Goal: Navigation & Orientation: Find specific page/section

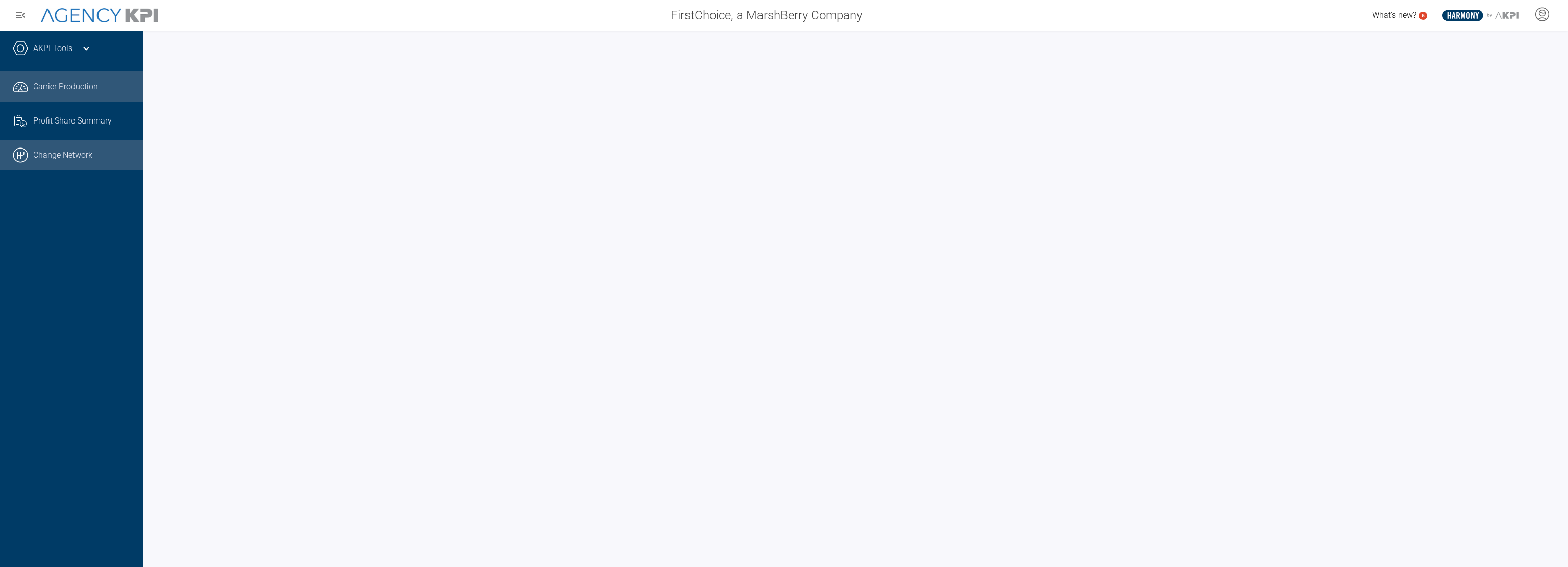
click at [78, 156] on link ".cls-1{fill:none;stroke:#000;stroke-linecap:round;stroke-linejoin:round;stroke-…" at bounding box center [71, 155] width 143 height 31
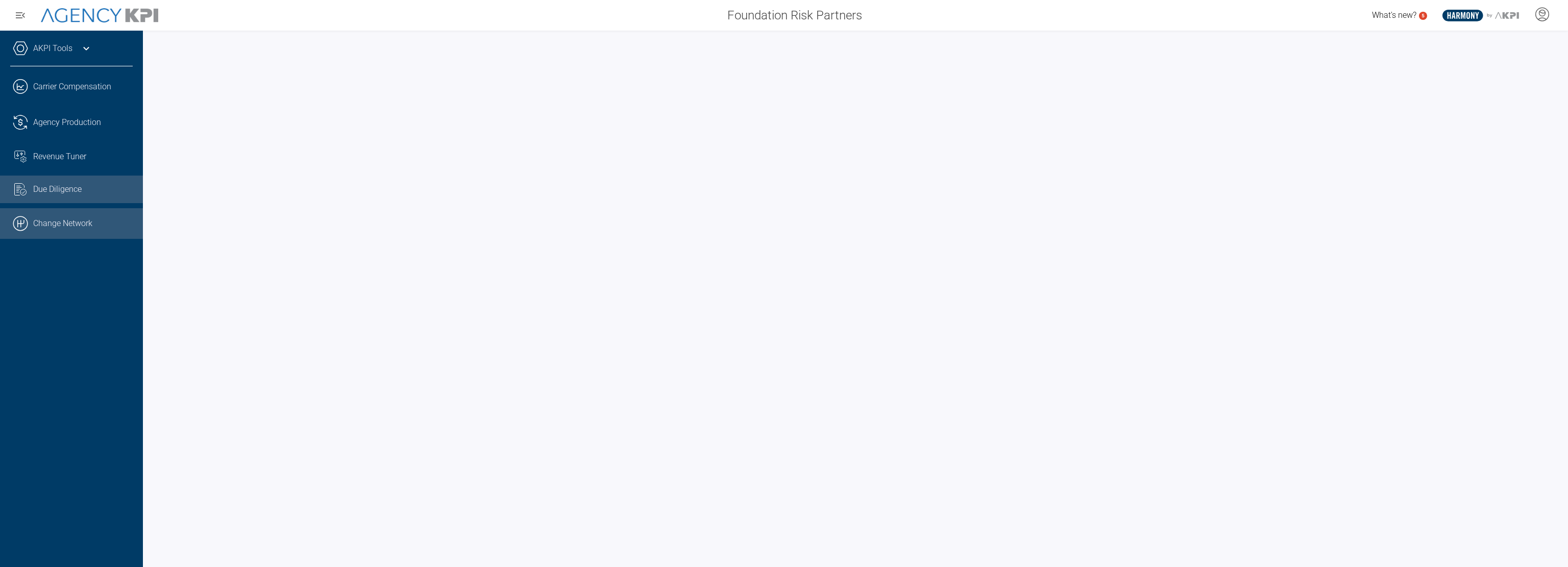
click at [69, 227] on link ".cls-1{fill:none;stroke:#000;stroke-linecap:round;stroke-linejoin:round;stroke-…" at bounding box center [71, 223] width 143 height 31
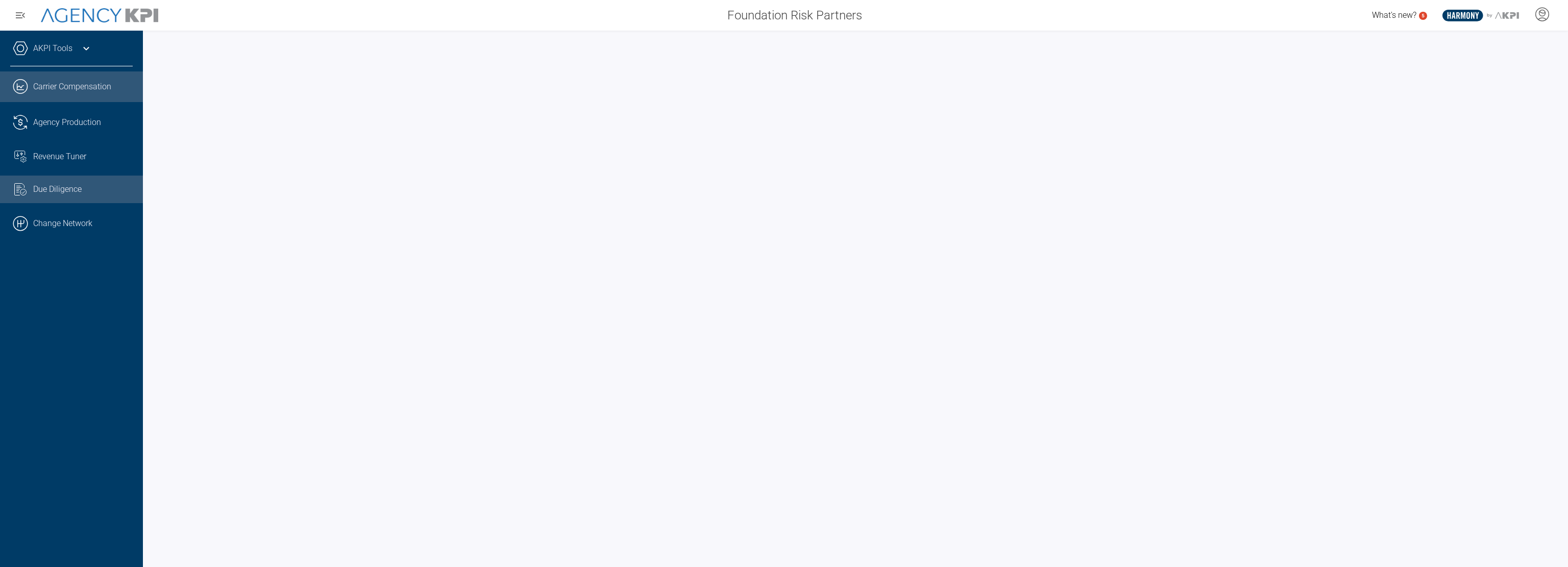
click at [62, 87] on link ".cls-1{fill:none;stroke:#221f20;stroke-linecap:round;stroke-linejoin:round;stro…" at bounding box center [71, 87] width 143 height 31
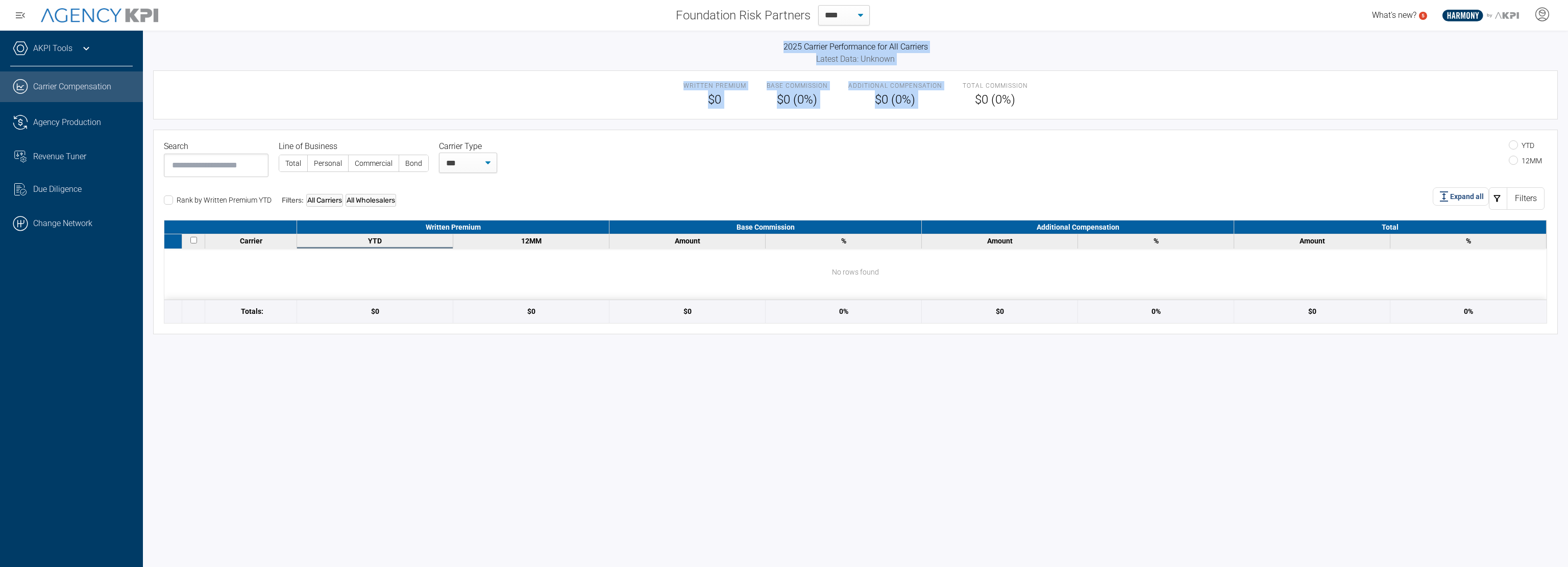
drag, startPoint x: 771, startPoint y: 45, endPoint x: 954, endPoint y: 70, distance: 184.7
click at [954, 70] on div "2025 Carrier Performance for All Carriers Latest Data: Unknown Written Premium …" at bounding box center [855, 187] width 1405 height 293
click at [630, 47] on h3 "2025 Carrier Performance for All Carriers" at bounding box center [855, 47] width 1405 height 12
click at [69, 122] on span "Agency Production" at bounding box center [67, 122] width 68 height 12
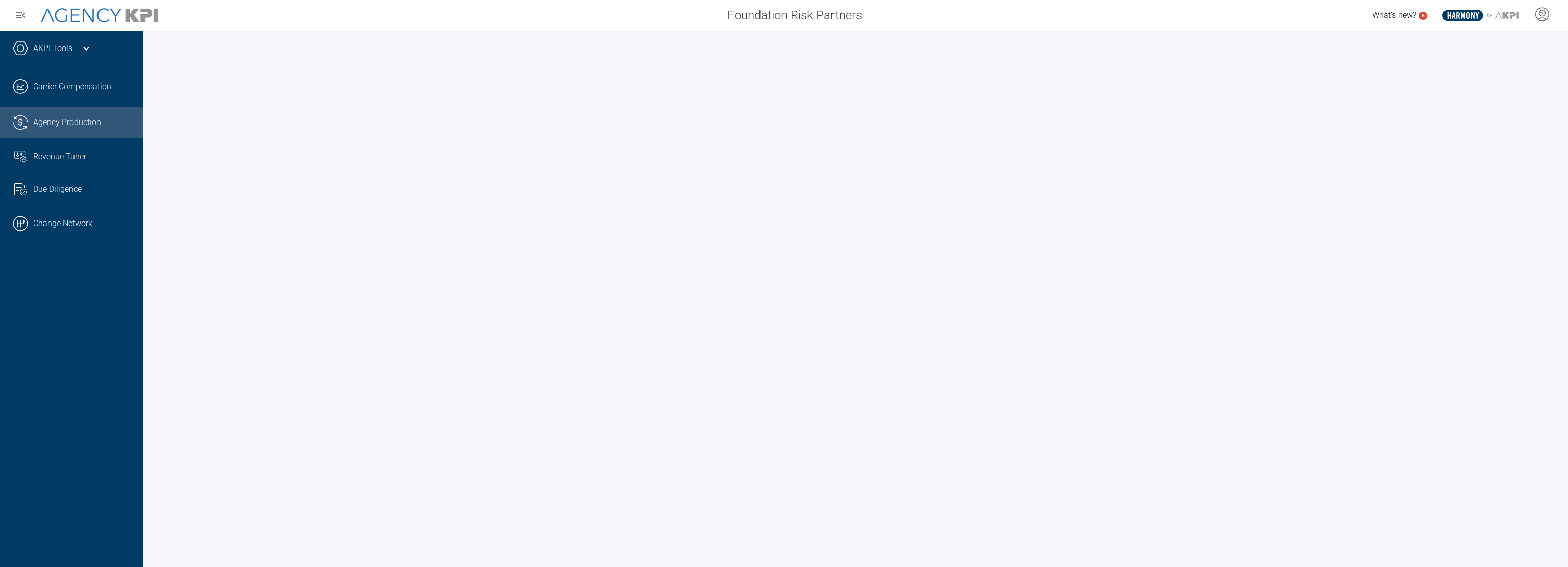
click at [38, 350] on div "AKPI Tools AMS Data Upload Carrier Mapping .cls-1{fill:none;stroke:#221f20;stro…" at bounding box center [71, 299] width 143 height 536
click at [68, 336] on div "AKPI Tools AMS Data Upload Carrier Mapping .cls-1{fill:none;stroke:#221f20;stro…" at bounding box center [71, 299] width 143 height 536
click at [64, 126] on span "Agency Production" at bounding box center [67, 122] width 68 height 12
click at [62, 154] on span "Revenue Tuner" at bounding box center [60, 156] width 53 height 12
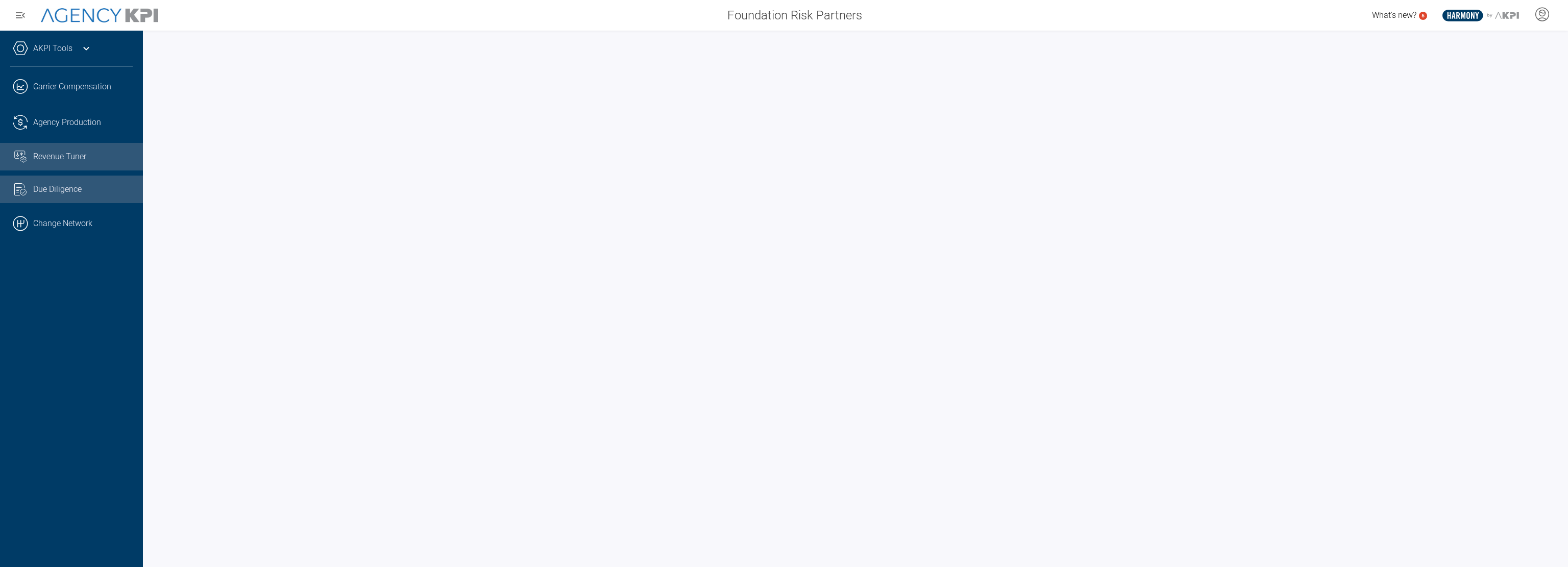
click at [43, 189] on span "Due Diligence" at bounding box center [57, 189] width 49 height 12
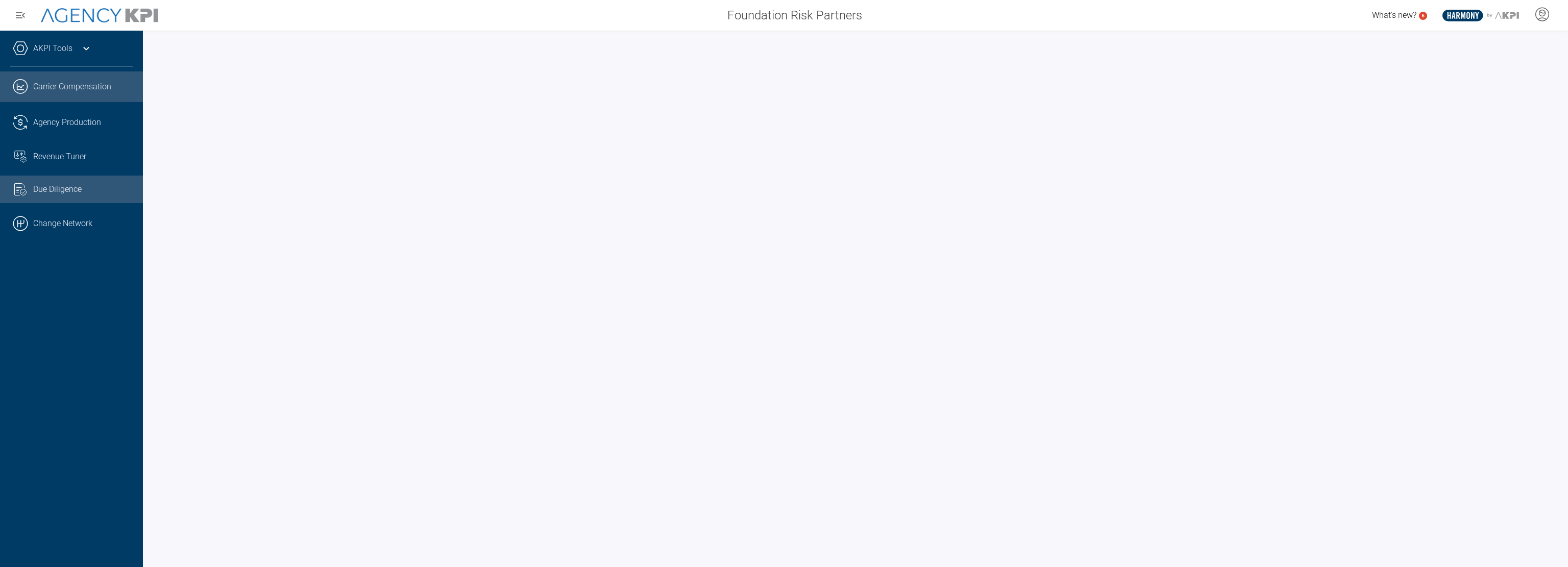
click at [79, 85] on link ".cls-1{fill:none;stroke:#221f20;stroke-linecap:round;stroke-linejoin:round;stro…" at bounding box center [71, 87] width 143 height 31
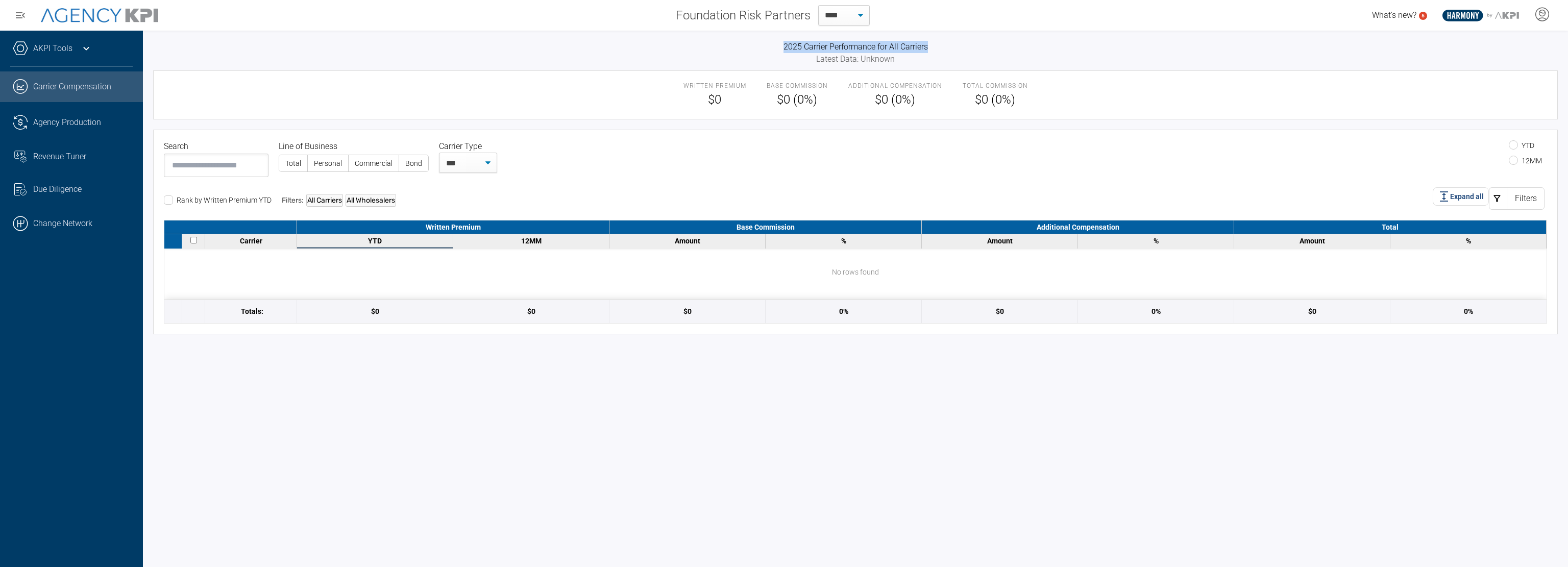
click at [394, 53] on div "2025 Carrier Performance for All Carriers Latest Data: Unknown Written Premium …" at bounding box center [855, 187] width 1405 height 293
click at [394, 53] on h3 "2025 Carrier Performance for All Carriers" at bounding box center [855, 47] width 1405 height 12
drag, startPoint x: 789, startPoint y: 44, endPoint x: 997, endPoint y: 70, distance: 209.6
click at [997, 70] on div "2025 Carrier Performance for All Carriers Latest Data: Unknown Written Premium …" at bounding box center [855, 187] width 1405 height 293
click at [619, 36] on div "2025 Carrier Performance for All Carriers Latest Data: Unknown Written Premium …" at bounding box center [855, 299] width 1425 height 536
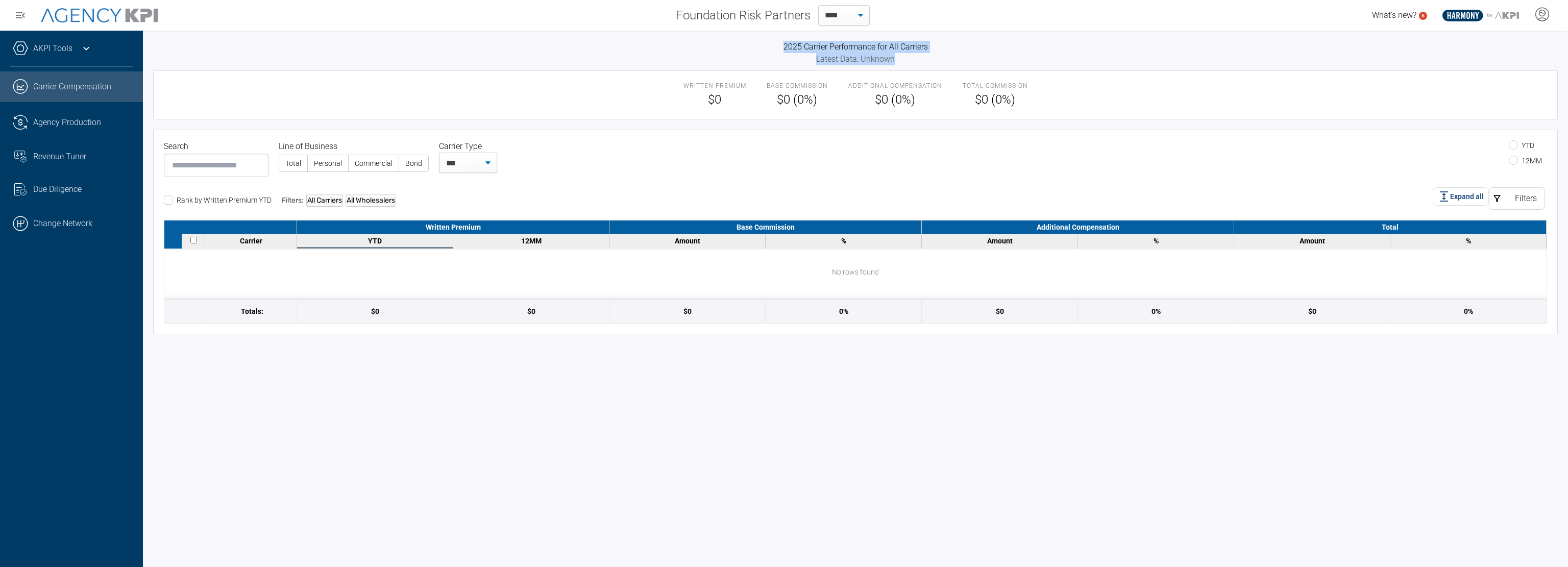
drag, startPoint x: 779, startPoint y: 43, endPoint x: 932, endPoint y: 65, distance: 154.6
click at [930, 65] on div "2025 Carrier Performance for All Carriers Latest Data: Unknown Written Premium …" at bounding box center [855, 187] width 1405 height 293
click at [929, 64] on div "Latest Data: Unknown" at bounding box center [855, 59] width 1405 height 12
drag, startPoint x: 467, startPoint y: 54, endPoint x: 398, endPoint y: 68, distance: 70.4
click at [462, 55] on div "Latest Data: Unknown" at bounding box center [855, 59] width 1405 height 12
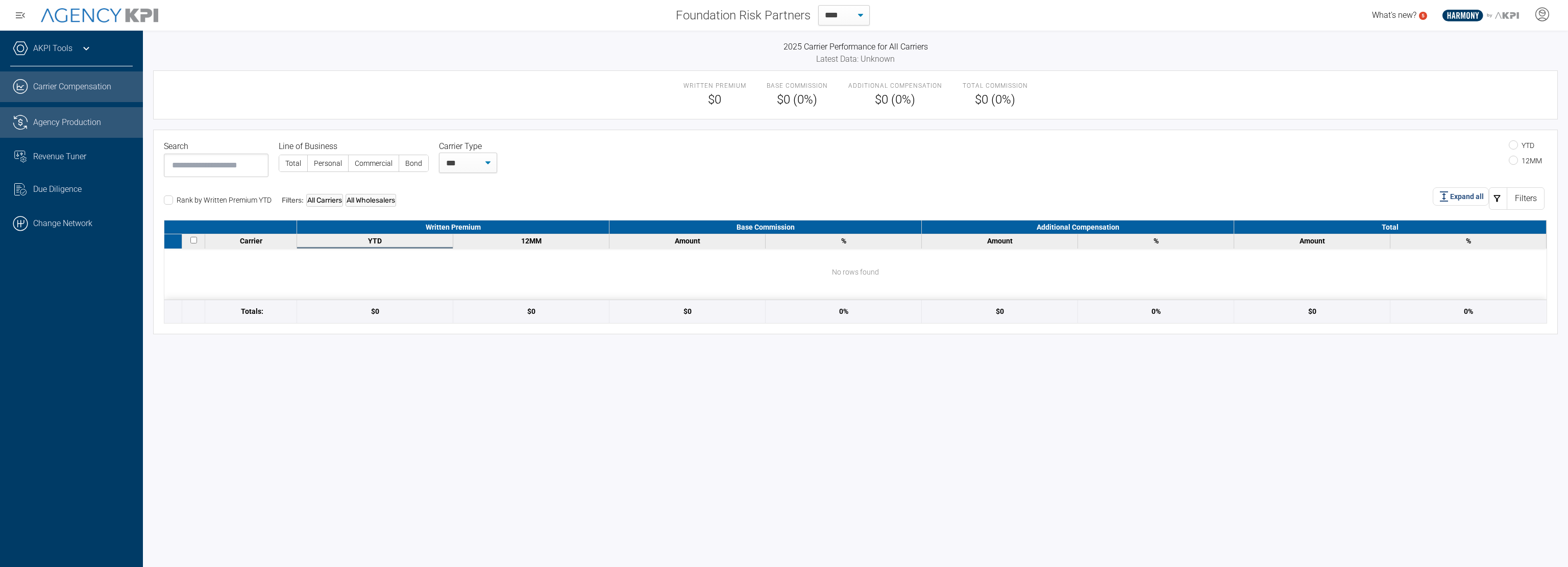
click at [59, 124] on span "Agency Production" at bounding box center [67, 122] width 68 height 12
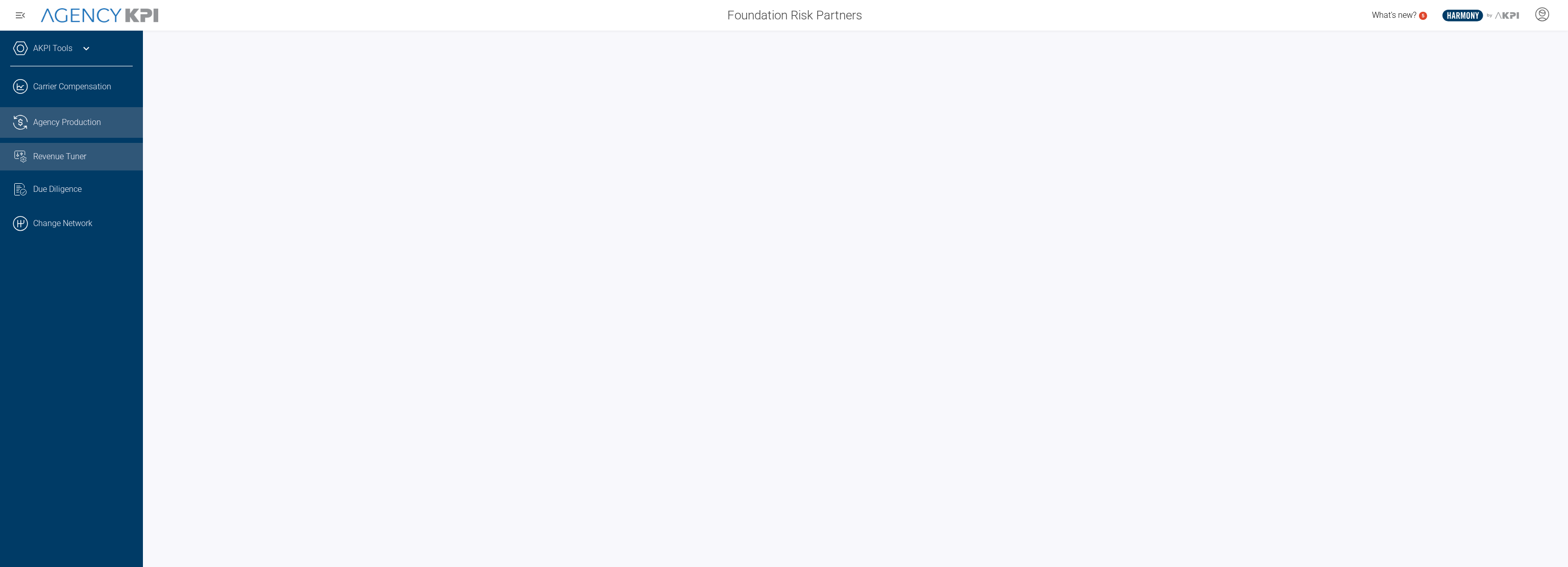
drag, startPoint x: 62, startPoint y: 159, endPoint x: 60, endPoint y: 152, distance: 7.3
click at [62, 158] on span "Revenue Tuner" at bounding box center [60, 156] width 53 height 12
click at [57, 89] on link ".cls-1{fill:none;stroke:#221f20;stroke-linecap:round;stroke-linejoin:round;stro…" at bounding box center [71, 87] width 143 height 31
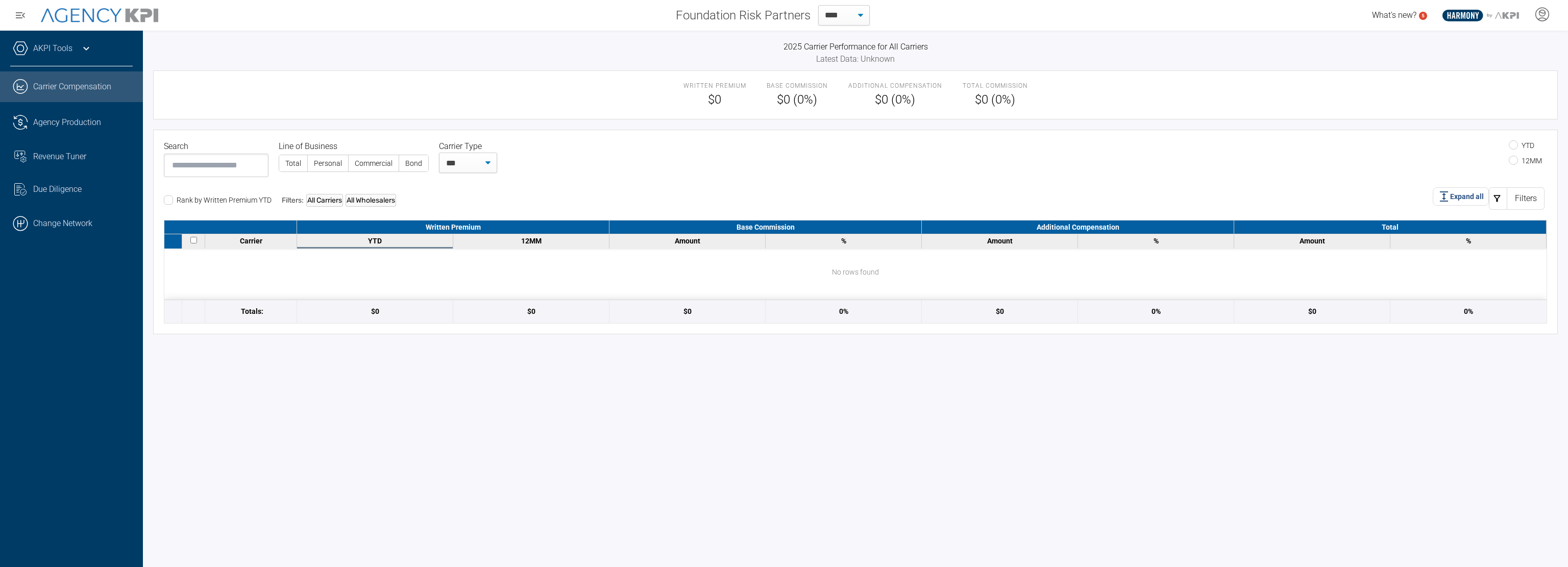
click at [530, 38] on div "2025 Carrier Performance for All Carriers Latest Data: Unknown Written Premium …" at bounding box center [855, 299] width 1425 height 536
